Goal: Transaction & Acquisition: Purchase product/service

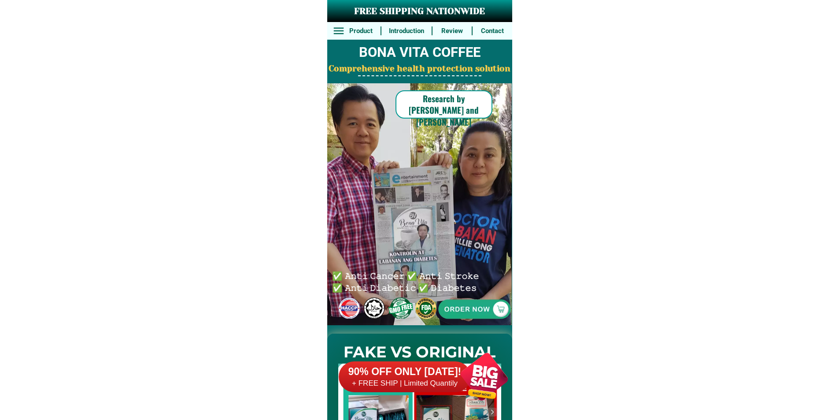
click at [459, 341] on h2 "FAKE VS ORIGINAL" at bounding box center [419, 352] width 185 height 23
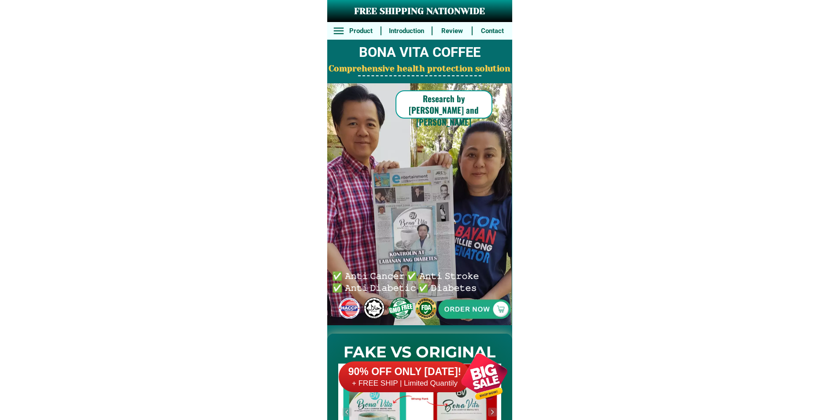
click at [473, 296] on div at bounding box center [474, 308] width 193 height 193
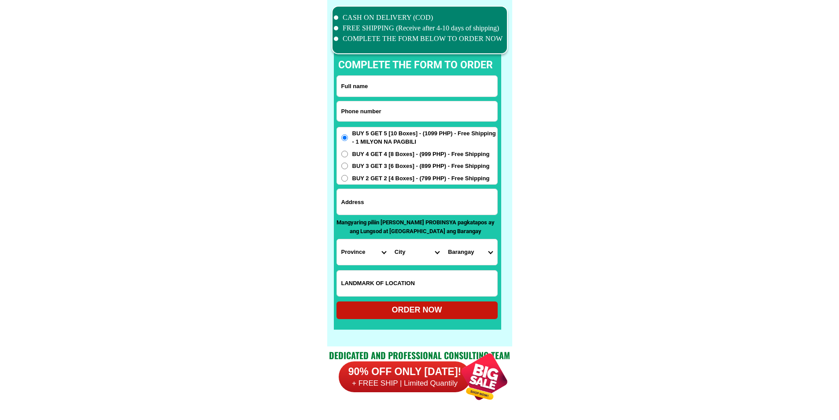
scroll to position [6848, 0]
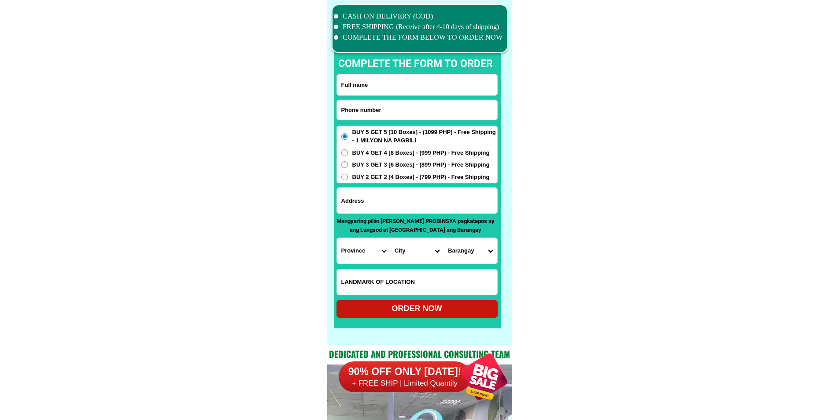
click at [412, 108] on input "Input phone_number" at bounding box center [417, 110] width 160 height 20
paste input "09654521881"
type input "09654521881"
click at [363, 104] on input "09654521881" at bounding box center [417, 110] width 160 height 20
click at [370, 84] on input "Input full_name" at bounding box center [417, 84] width 160 height 21
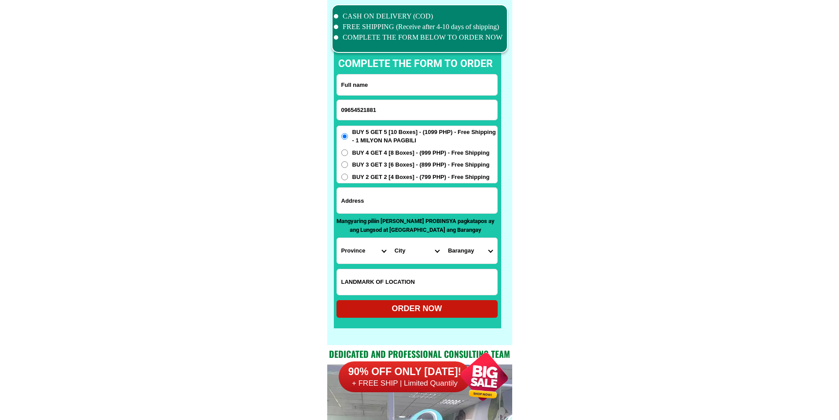
paste input "[PERSON_NAME] [PERSON_NAME]"
type input "[PERSON_NAME] [PERSON_NAME]"
click at [424, 195] on input "Input address" at bounding box center [417, 201] width 160 height 26
paste input "Order me Buy4Get 4 999(8 [PERSON_NAME] Rh9 virgo sub: [GEOGRAPHIC_DATA]"
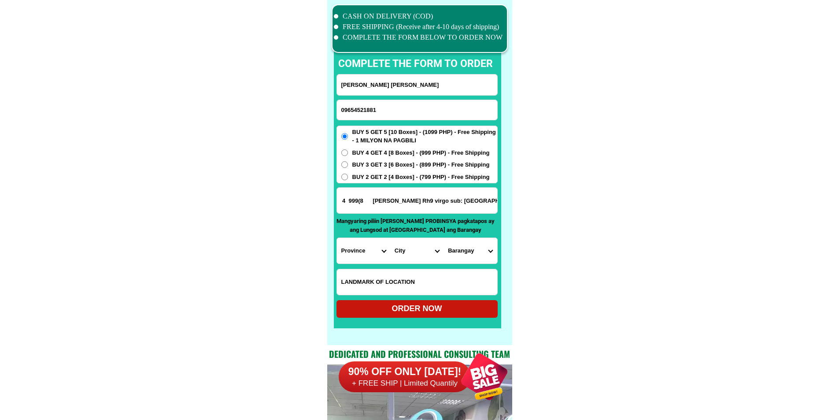
type input "Order me Buy4Get 4 999(8 [PERSON_NAME] Rh9 virgo sub: [GEOGRAPHIC_DATA]"
click at [405, 144] on span "BUY 5 GET 5 [10 Boxes] - (1099 PHP) - Free Shipping - 1 MILYON NA PAGBILI" at bounding box center [424, 136] width 145 height 17
click at [348, 140] on input "BUY 5 GET 5 [10 Boxes] - (1099 PHP) - Free Shipping - 1 MILYON NA PAGBILI" at bounding box center [344, 136] width 7 height 7
click at [404, 150] on span "BUY 4 GET 4 [8 Boxes] - (999 PHP) - Free Shipping" at bounding box center [420, 152] width 137 height 9
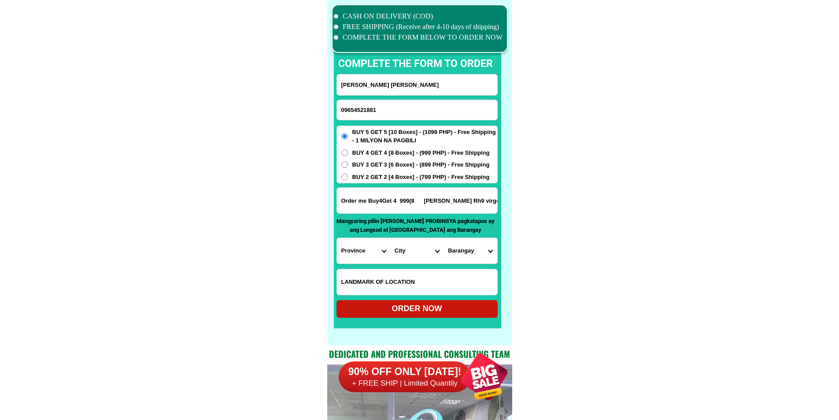
click at [348, 150] on input "BUY 4 GET 4 [8 Boxes] - (999 PHP) - Free Shipping" at bounding box center [344, 152] width 7 height 7
radio input "true"
click at [369, 243] on select "Province [GEOGRAPHIC_DATA] [GEOGRAPHIC_DATA] [GEOGRAPHIC_DATA] [GEOGRAPHIC_DATA…" at bounding box center [363, 251] width 53 height 26
select select "63_170"
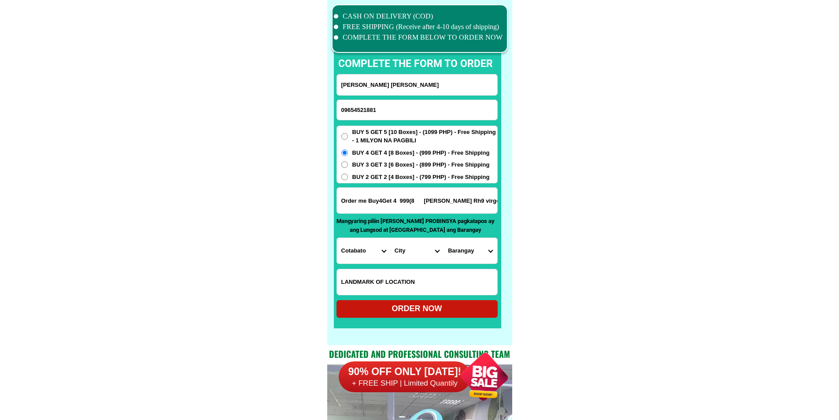
click at [402, 251] on select "City" at bounding box center [416, 251] width 53 height 26
select select "63_170201"
drag, startPoint x: 454, startPoint y: 201, endPoint x: 598, endPoint y: 216, distance: 144.8
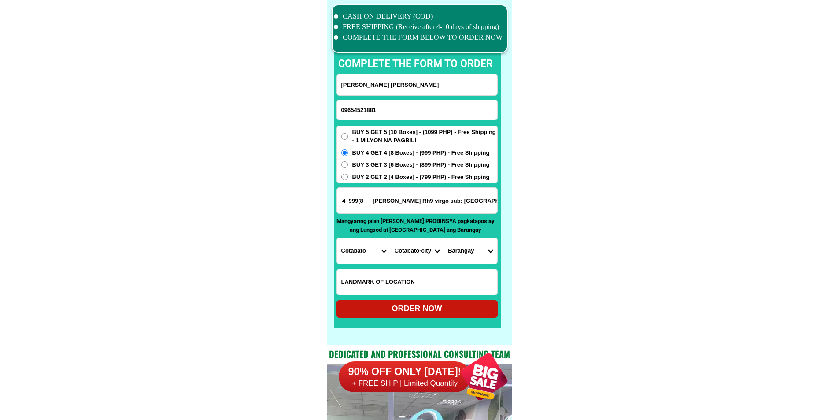
drag, startPoint x: 475, startPoint y: 202, endPoint x: 551, endPoint y: 207, distance: 75.9
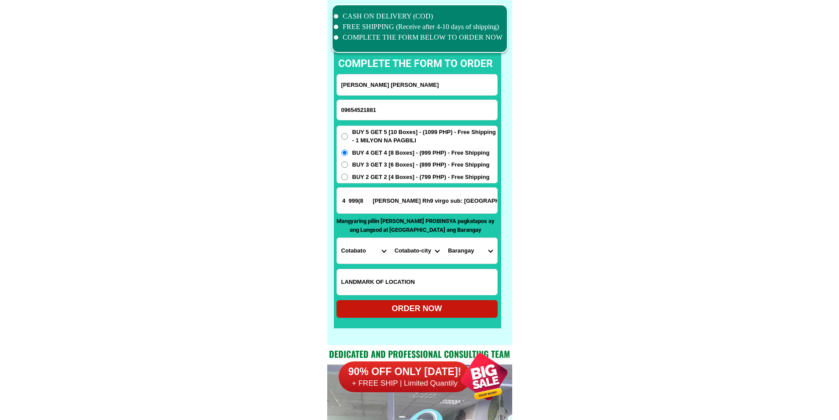
click at [485, 204] on input "Order me Buy4Get 4 999(8 [PERSON_NAME] Rh9 virgo sub: [GEOGRAPHIC_DATA]" at bounding box center [417, 201] width 160 height 26
click at [479, 258] on select "Barangay [GEOGRAPHIC_DATA] i Bagua ii Bagua iii Kalanganan [GEOGRAPHIC_DATA] i …" at bounding box center [470, 251] width 53 height 26
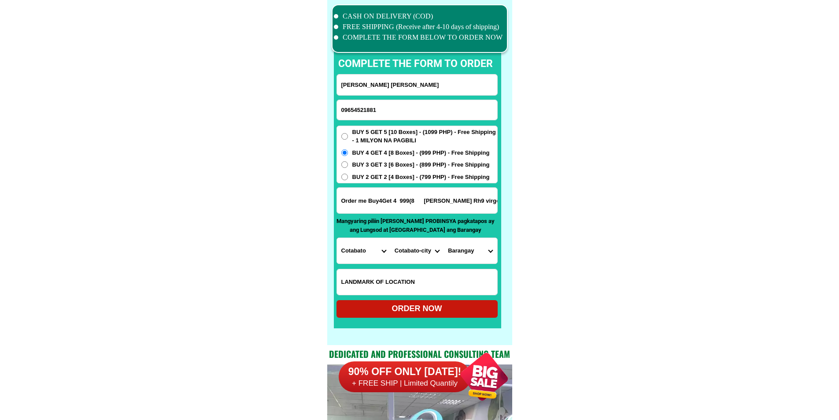
click at [479, 258] on select "Barangay [GEOGRAPHIC_DATA] i Bagua ii Bagua iii Kalanganan [GEOGRAPHIC_DATA] i …" at bounding box center [470, 251] width 53 height 26
drag, startPoint x: 424, startPoint y: 199, endPoint x: 257, endPoint y: 210, distance: 167.3
type input "[PERSON_NAME] Rh9 virgo sub: [GEOGRAPHIC_DATA]"
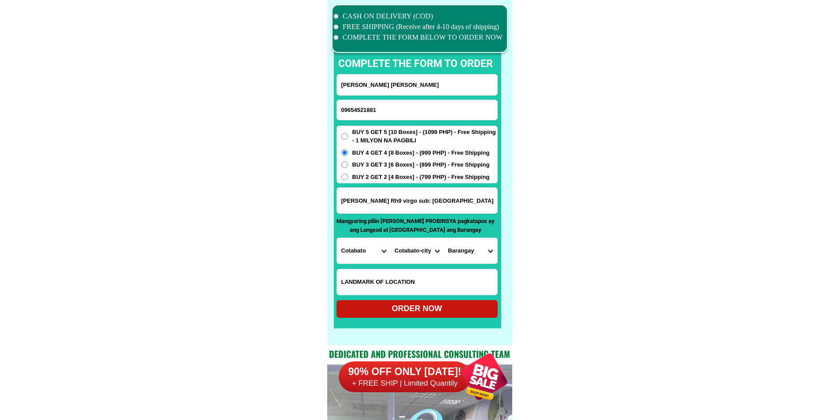
click at [446, 203] on input "[PERSON_NAME] Rh9 virgo sub: [GEOGRAPHIC_DATA]" at bounding box center [417, 201] width 160 height 26
click at [464, 201] on input "[PERSON_NAME] Rh9 virgo sub: [GEOGRAPHIC_DATA]" at bounding box center [417, 201] width 160 height 26
click at [492, 251] on select "Barangay [GEOGRAPHIC_DATA] i Bagua ii Bagua iii Kalanganan [GEOGRAPHIC_DATA] i …" at bounding box center [470, 251] width 53 height 26
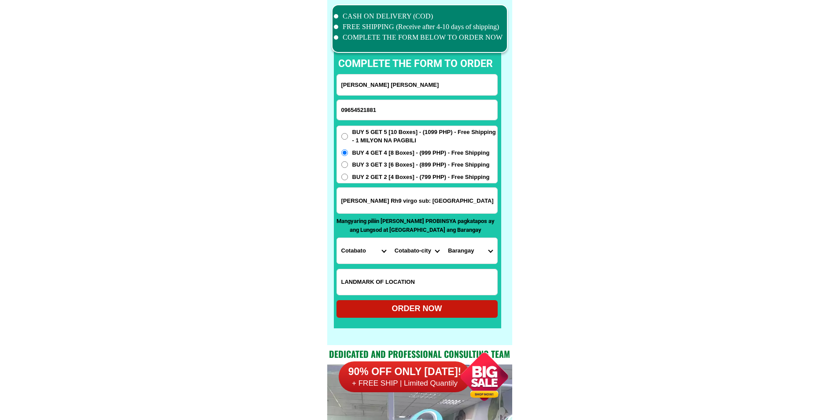
click at [492, 251] on select "Barangay [GEOGRAPHIC_DATA] i Bagua ii Bagua iii Kalanganan [GEOGRAPHIC_DATA] i …" at bounding box center [470, 251] width 53 height 26
click at [470, 256] on select "Barangay [GEOGRAPHIC_DATA] i Bagua ii Bagua iii Kalanganan [GEOGRAPHIC_DATA] i …" at bounding box center [470, 251] width 53 height 26
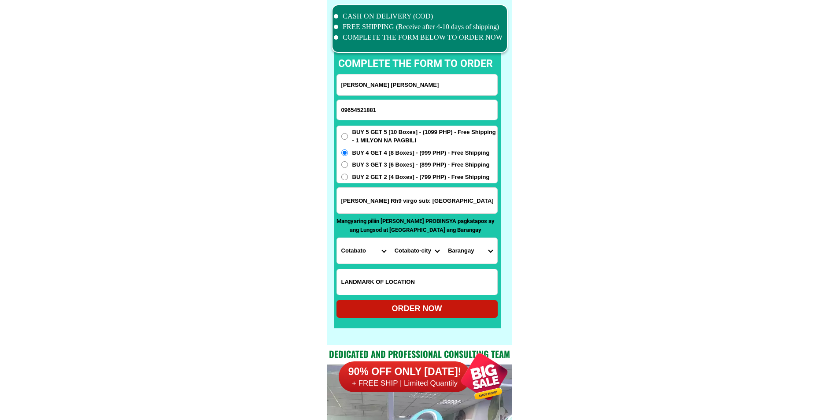
select select "63_17020126"
click at [444, 238] on select "Barangay [GEOGRAPHIC_DATA] i Bagua ii Bagua iii Kalanganan [GEOGRAPHIC_DATA] i …" at bounding box center [470, 251] width 53 height 26
click at [454, 315] on div "ORDER NOW" at bounding box center [417, 309] width 161 height 18
radio input "true"
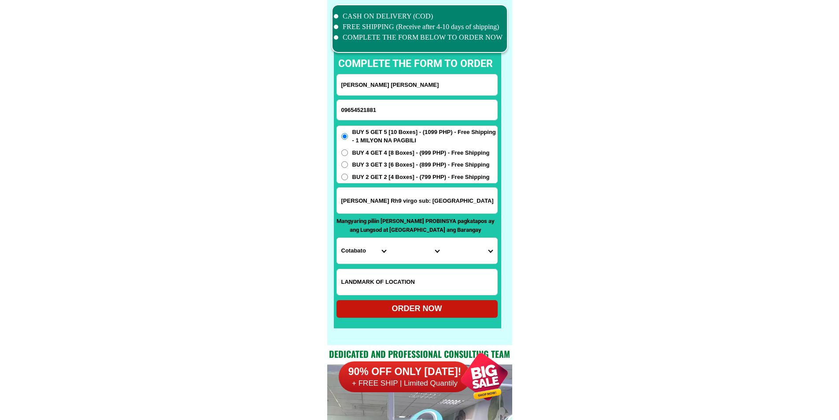
click at [398, 104] on input "09654521881" at bounding box center [417, 110] width 160 height 20
paste input "09278305657"
type input "09278305657"
click at [443, 76] on input "[PERSON_NAME] [PERSON_NAME]" at bounding box center [417, 84] width 160 height 21
paste input "[PERSON_NAME]"
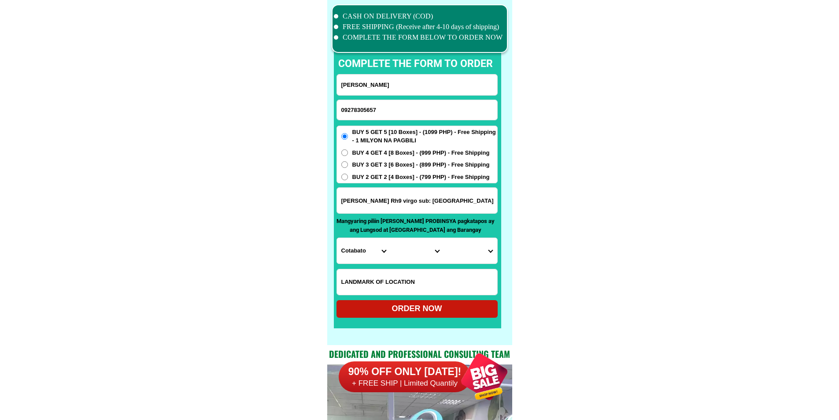
type input "[PERSON_NAME]"
click at [406, 204] on input "Input address" at bounding box center [417, 201] width 160 height 26
paste input "#5051 prk [STREET_ADDRESS]"
type input "#5051 prk [STREET_ADDRESS]"
click at [397, 176] on span "BUY 2 GET 2 [4 Boxes] - (799 PHP) - Free Shipping" at bounding box center [420, 177] width 137 height 9
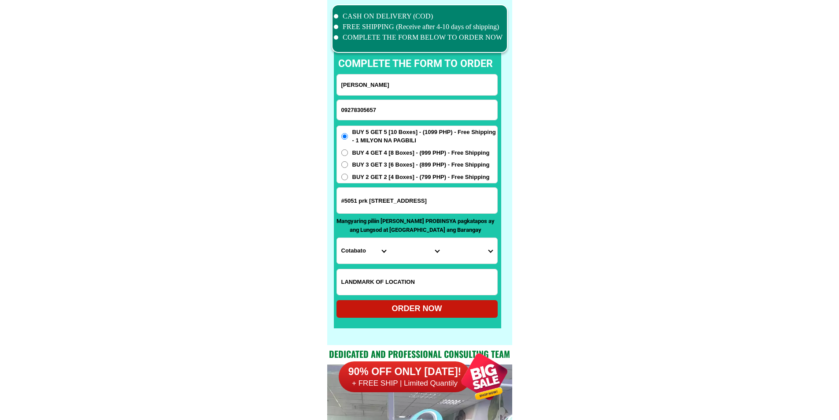
click at [348, 176] on input "BUY 2 GET 2 [4 Boxes] - (799 PHP) - Free Shipping" at bounding box center [344, 177] width 7 height 7
radio input "true"
click at [375, 252] on select "Province [GEOGRAPHIC_DATA] [GEOGRAPHIC_DATA] [GEOGRAPHIC_DATA] [GEOGRAPHIC_DATA…" at bounding box center [363, 251] width 53 height 26
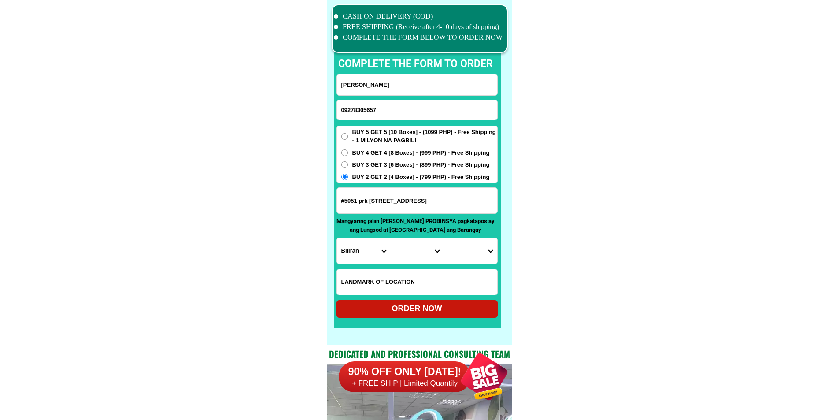
click at [440, 201] on input "#5051 prk [STREET_ADDRESS]" at bounding box center [417, 201] width 160 height 26
click at [368, 251] on select "Province [GEOGRAPHIC_DATA] [GEOGRAPHIC_DATA] [GEOGRAPHIC_DATA] [GEOGRAPHIC_DATA…" at bounding box center [363, 251] width 53 height 26
select select "63_695"
click at [337, 238] on select "Province [GEOGRAPHIC_DATA] [GEOGRAPHIC_DATA] [GEOGRAPHIC_DATA] [GEOGRAPHIC_DATA…" at bounding box center [363, 251] width 53 height 26
click at [413, 258] on select "City Atok [GEOGRAPHIC_DATA]-city [GEOGRAPHIC_DATA] [GEOGRAPHIC_DATA] Buguias It…" at bounding box center [416, 251] width 53 height 26
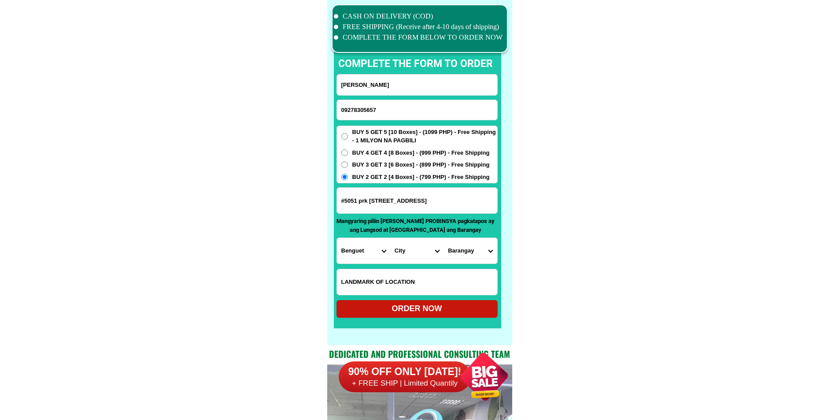
select select "63_6951986"
click at [464, 245] on select "Barangay [PERSON_NAME][GEOGRAPHIC_DATA] (abcr) [GEOGRAPHIC_DATA][PERSON_NAME][G…" at bounding box center [470, 251] width 53 height 26
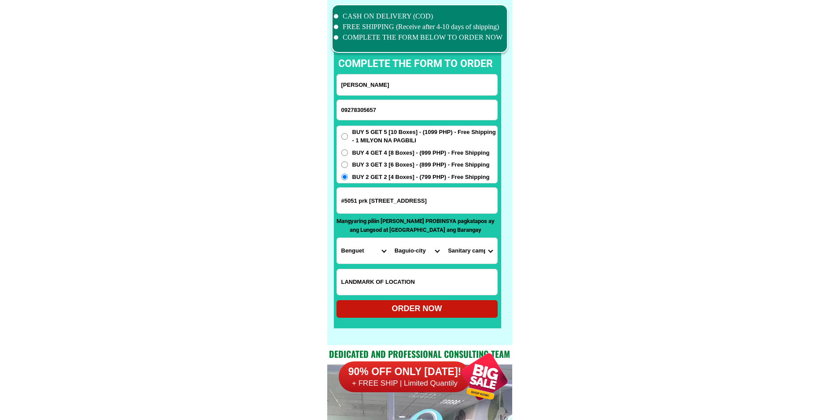
click at [484, 253] on select "Barangay [PERSON_NAME][GEOGRAPHIC_DATA] (abcr) [GEOGRAPHIC_DATA][PERSON_NAME][G…" at bounding box center [470, 251] width 53 height 26
select select "63_695198630380"
click at [426, 311] on div "ORDER NOW" at bounding box center [417, 309] width 161 height 12
type input "#5051 prk [STREET_ADDRESS]"
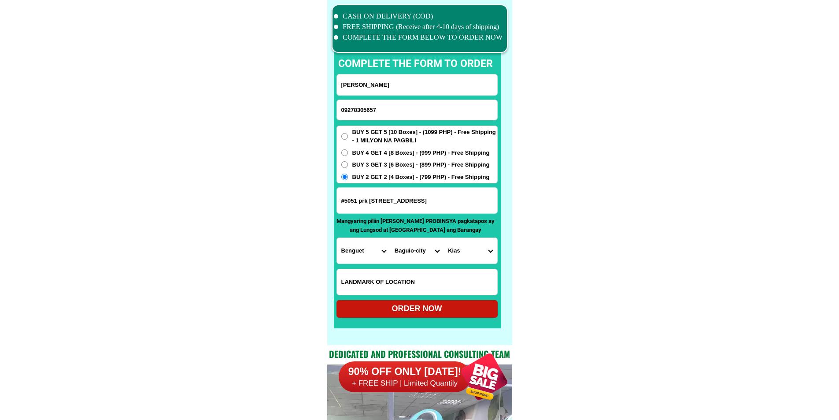
radio input "true"
drag, startPoint x: 464, startPoint y: 115, endPoint x: 465, endPoint y: 89, distance: 26.0
click at [463, 115] on input "09278305657" at bounding box center [417, 110] width 160 height 20
paste input "09612261140"
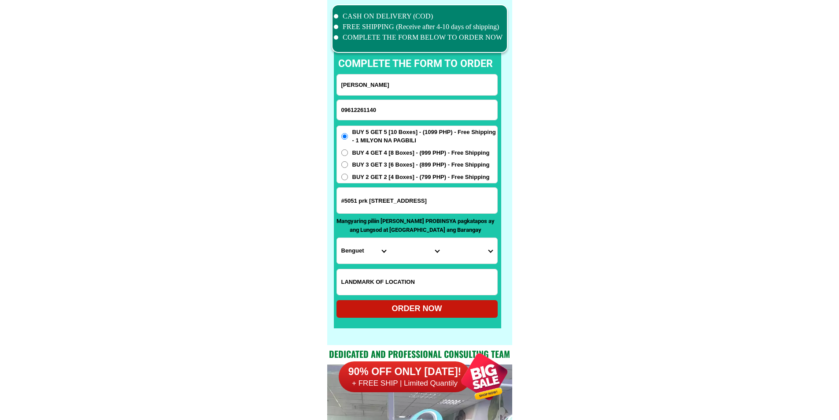
type input "09612261140"
click at [433, 87] on input "[PERSON_NAME]" at bounding box center [417, 84] width 160 height 21
paste input "[PERSON_NAME]"
type input "[PERSON_NAME]"
click at [378, 201] on input "Input address" at bounding box center [417, 201] width 160 height 26
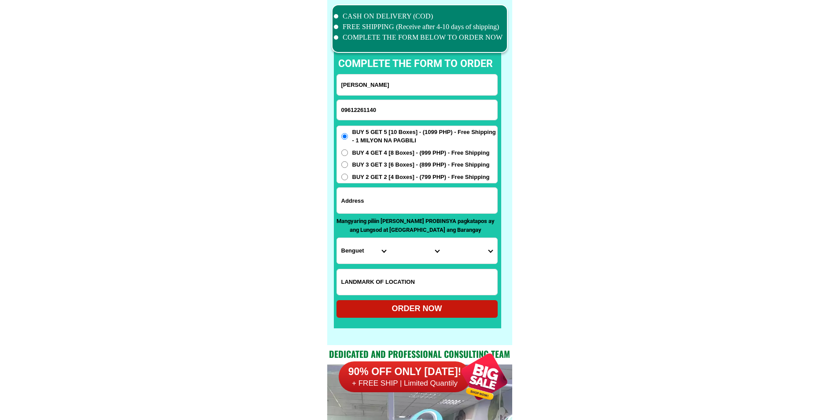
paste input "393 molino3 bacoor Cavite Malapit Emilus mart molino3 harap [PERSON_NAME] [PERS…"
type input "393 molino3 bacoor Cavite Malapit Emilus mart molino3 harap [PERSON_NAME] [PERS…"
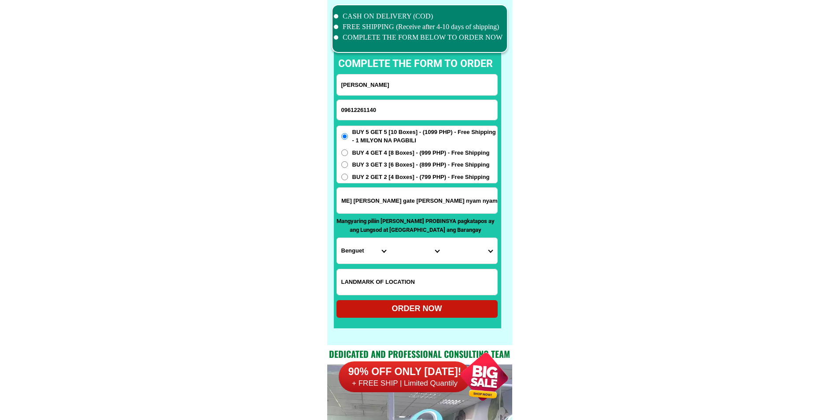
scroll to position [0, 216]
drag, startPoint x: 456, startPoint y: 200, endPoint x: 497, endPoint y: 204, distance: 41.1
click at [497, 204] on div "393 molino3 bacoor Cavite Malapit Emilus mart molino3 harap [PERSON_NAME] [PERS…" at bounding box center [417, 200] width 161 height 26
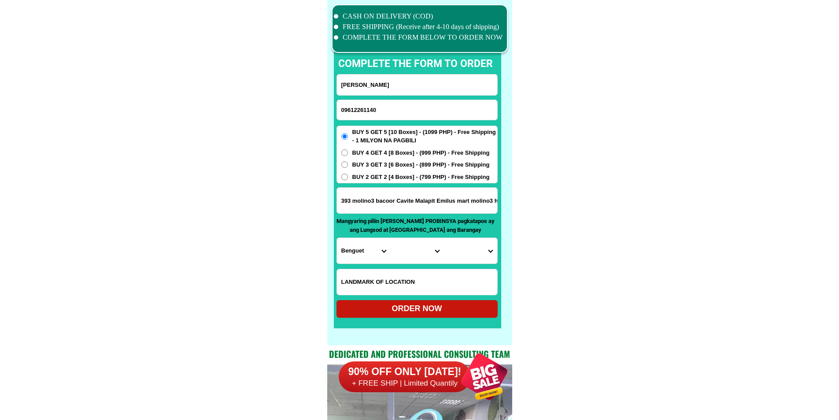
click at [341, 249] on select "Province [GEOGRAPHIC_DATA] [GEOGRAPHIC_DATA] [GEOGRAPHIC_DATA] [GEOGRAPHIC_DATA…" at bounding box center [363, 251] width 53 height 26
select select "63_826"
click at [404, 259] on select "City [PERSON_NAME] [PERSON_NAME] [GEOGRAPHIC_DATA]-city [GEOGRAPHIC_DATA]-[GEOG…" at bounding box center [416, 251] width 53 height 26
select select "63_8268103"
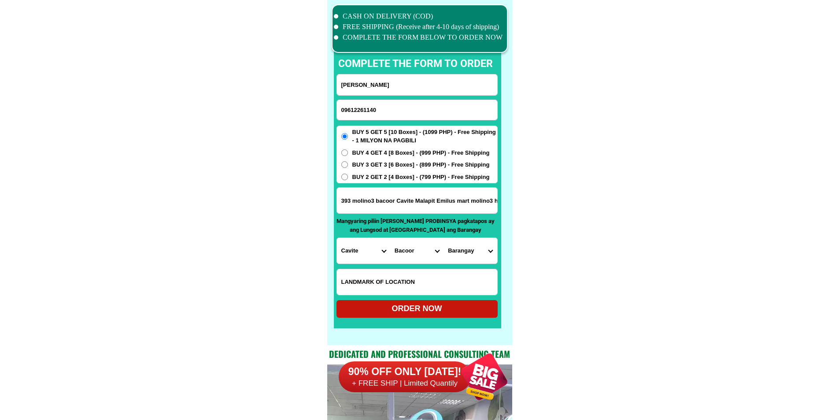
drag, startPoint x: 623, startPoint y: 273, endPoint x: 600, endPoint y: 273, distance: 22.9
click at [447, 250] on select "Barangay [PERSON_NAME] i Aniban ii Aniban iii Aniban iv Aniban v Banalo Bayanan…" at bounding box center [470, 251] width 53 height 26
select select "63_82681033472"
drag, startPoint x: 554, startPoint y: 272, endPoint x: 533, endPoint y: 277, distance: 21.7
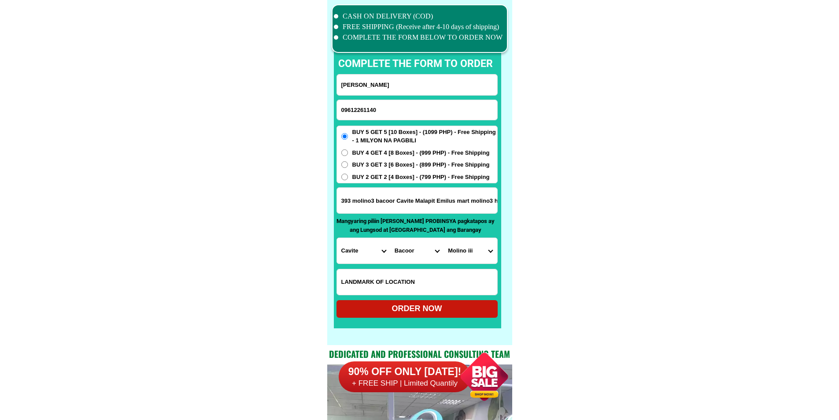
click at [441, 304] on div "ORDER NOW" at bounding box center [417, 309] width 161 height 12
type input "393 molino3 bacoor Cavite Malapit Emilus mart molino3 harap [PERSON_NAME] [PERS…"
radio input "true"
